Goal: Transaction & Acquisition: Purchase product/service

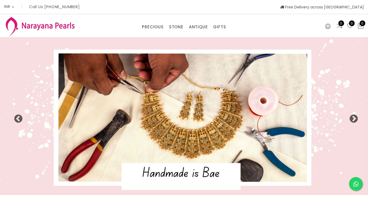
select select "INR"
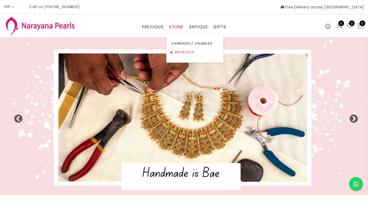
click at [178, 53] on link "NECKLACE" at bounding box center [195, 52] width 46 height 9
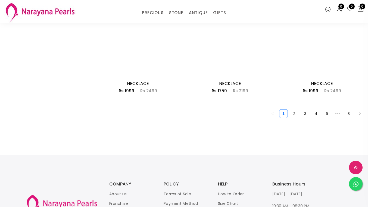
scroll to position [765, 0]
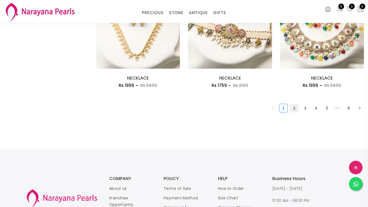
click at [294, 107] on link "2" at bounding box center [294, 108] width 8 height 8
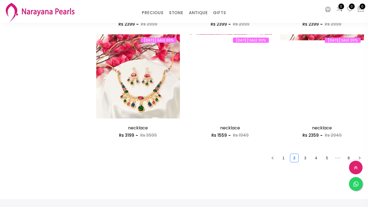
scroll to position [729, 0]
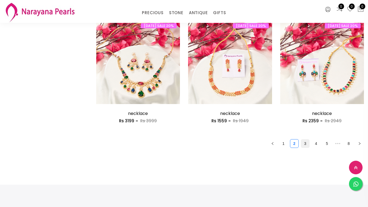
click at [305, 143] on link "3" at bounding box center [305, 143] width 8 height 8
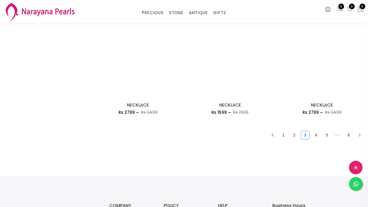
scroll to position [738, 0]
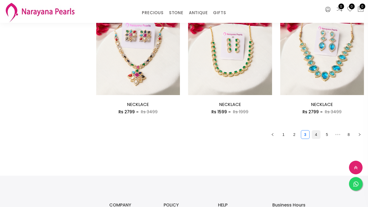
click at [315, 132] on link "4" at bounding box center [316, 134] width 8 height 8
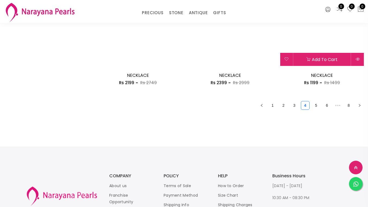
scroll to position [769, 0]
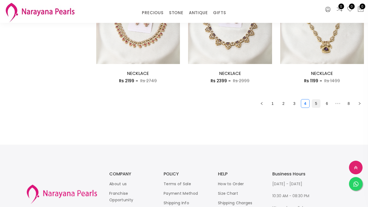
click at [314, 102] on link "5" at bounding box center [316, 103] width 8 height 8
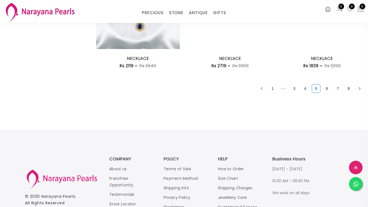
scroll to position [795, 0]
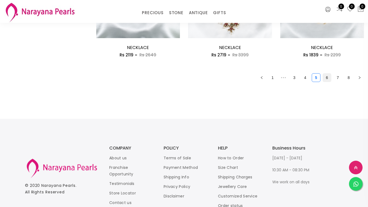
click at [324, 75] on link "6" at bounding box center [327, 77] width 8 height 8
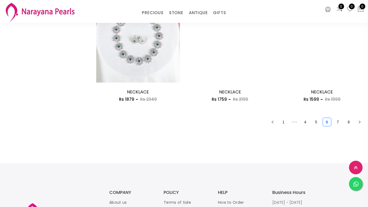
scroll to position [750, 0]
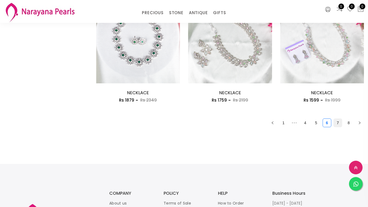
click at [336, 119] on link "7" at bounding box center [338, 123] width 8 height 8
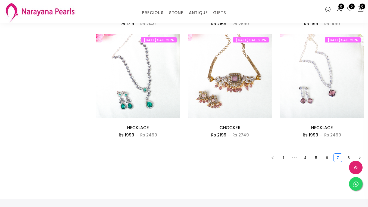
scroll to position [719, 0]
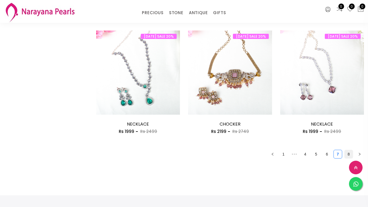
click at [349, 152] on link "8" at bounding box center [349, 154] width 8 height 8
